Goal: Task Accomplishment & Management: Complete application form

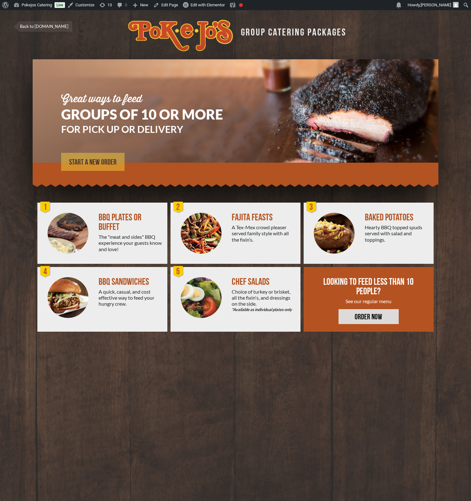
click at [109, 163] on span "START A NEW ORDER" at bounding box center [93, 162] width 48 height 8
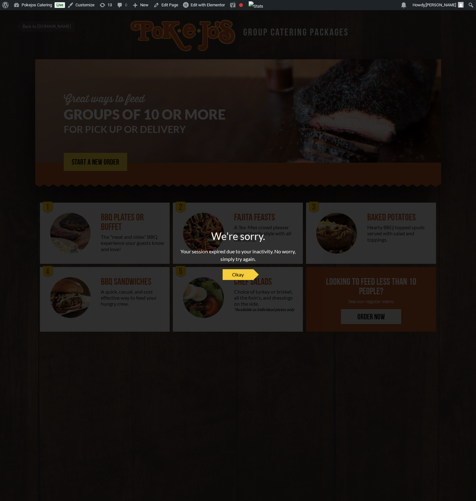
click at [240, 280] on div "We're sorry. Your session expired due to your inactivity. No worry, simply try …" at bounding box center [238, 255] width 131 height 55
click at [239, 277] on span "Okay" at bounding box center [238, 275] width 12 height 8
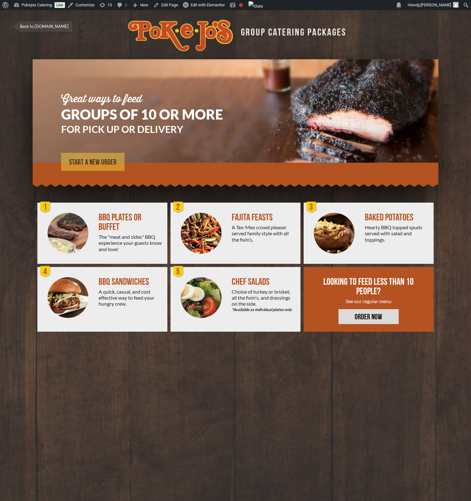
click at [87, 158] on span "START A NEW ORDER" at bounding box center [93, 162] width 48 height 8
